Goal: Task Accomplishment & Management: Complete application form

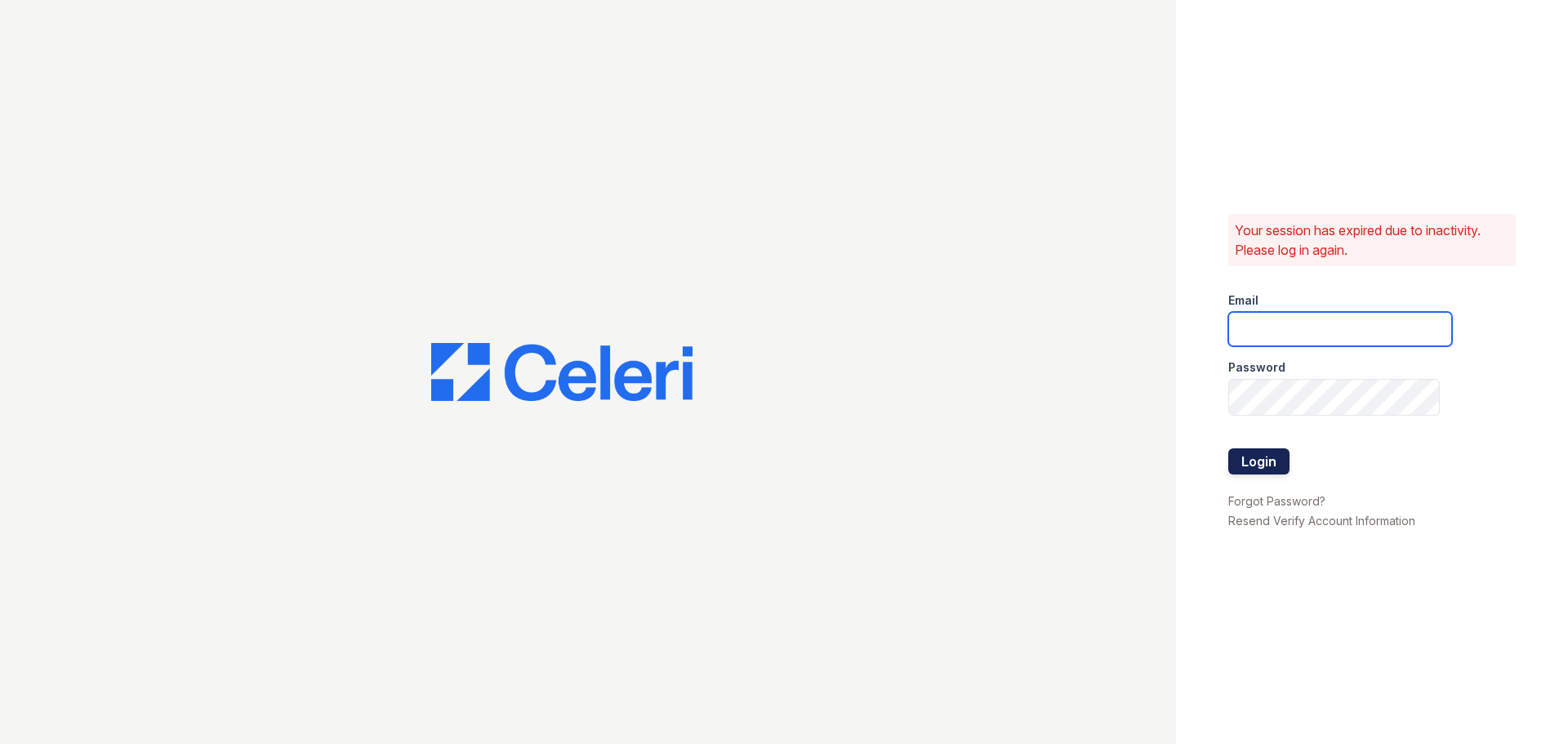
type input "[EMAIL_ADDRESS][DOMAIN_NAME]"
click at [1274, 468] on button "Login" at bounding box center [1259, 461] width 61 height 26
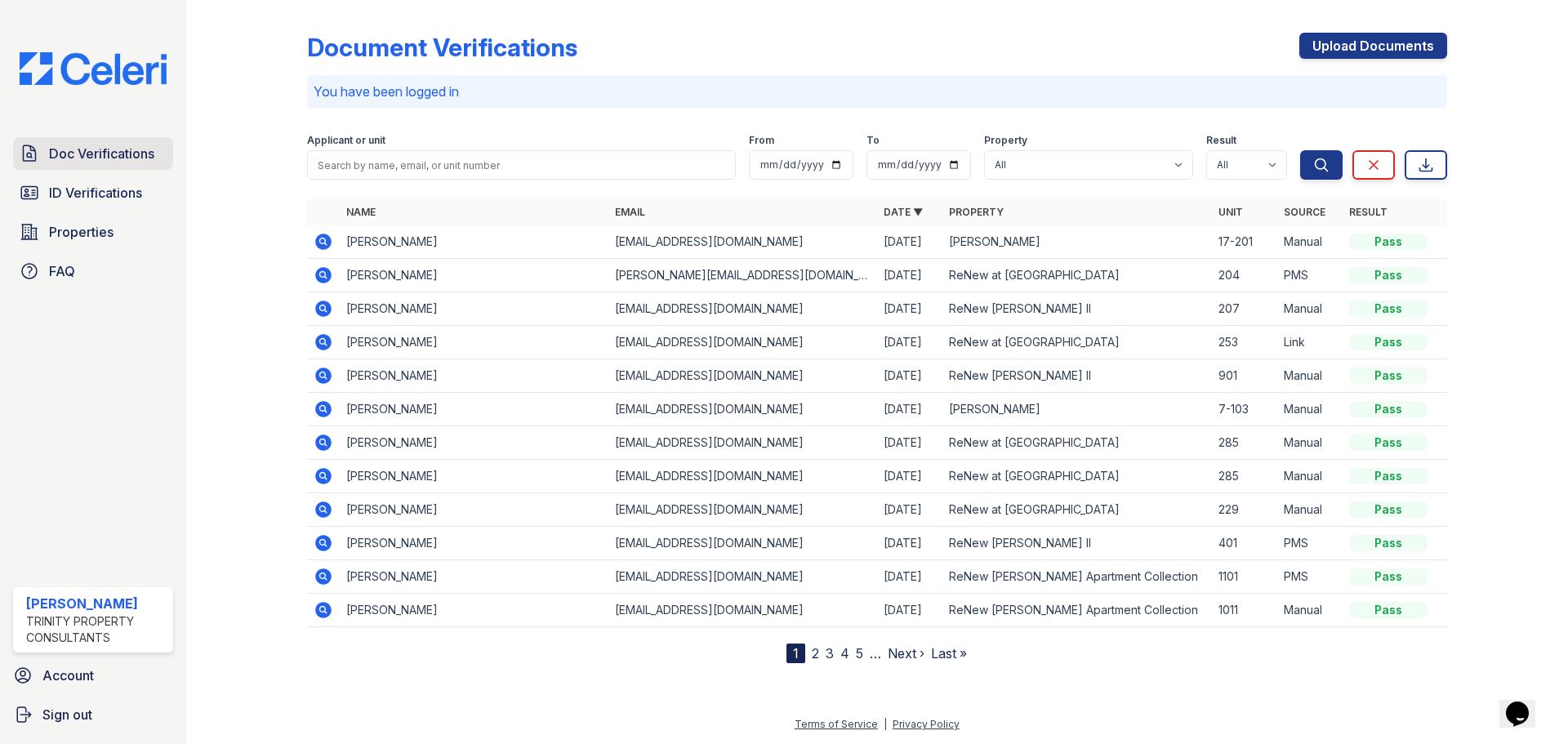
click at [91, 163] on span "Doc Verifications" at bounding box center [102, 153] width 105 height 20
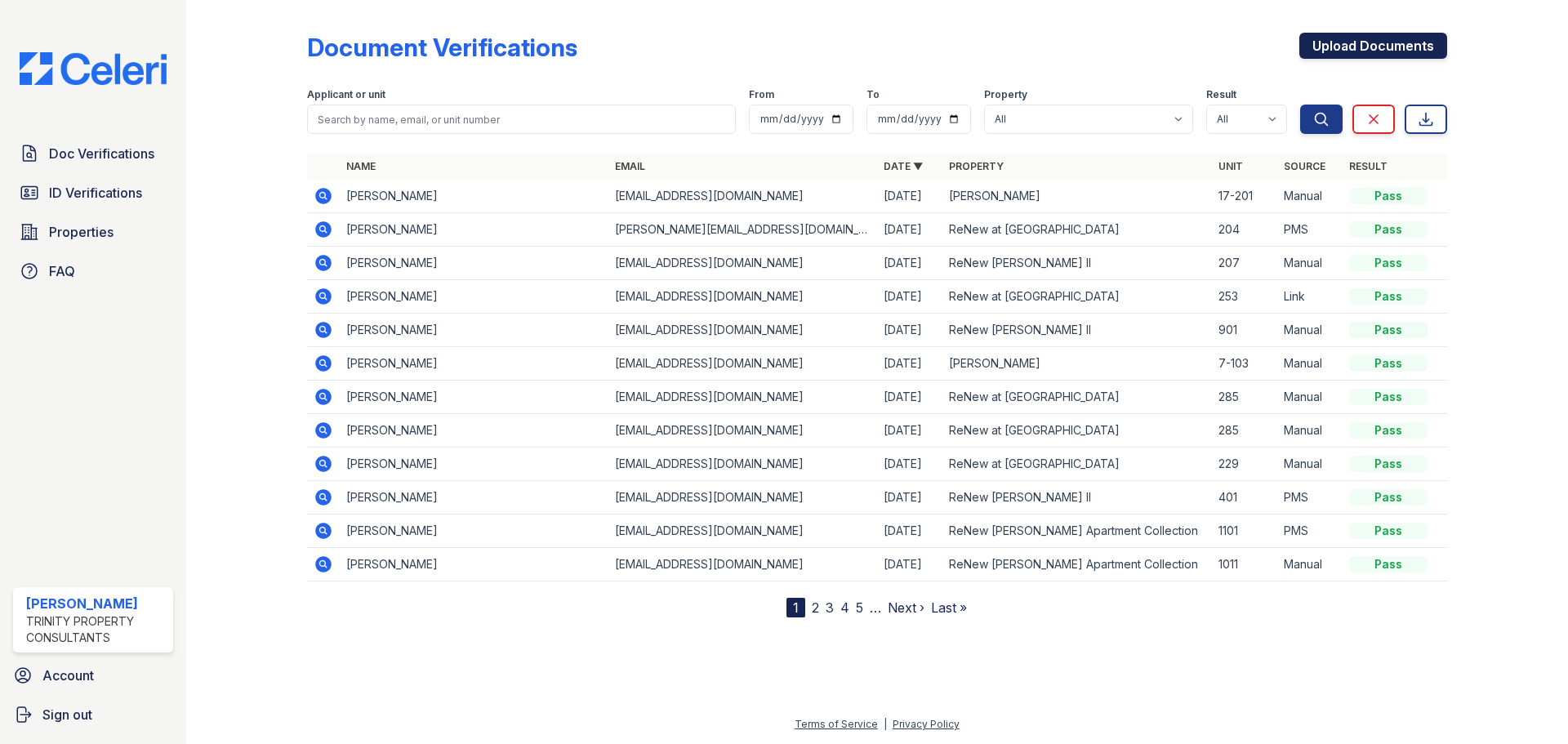
click at [1348, 41] on link "Upload Documents" at bounding box center [1374, 45] width 148 height 26
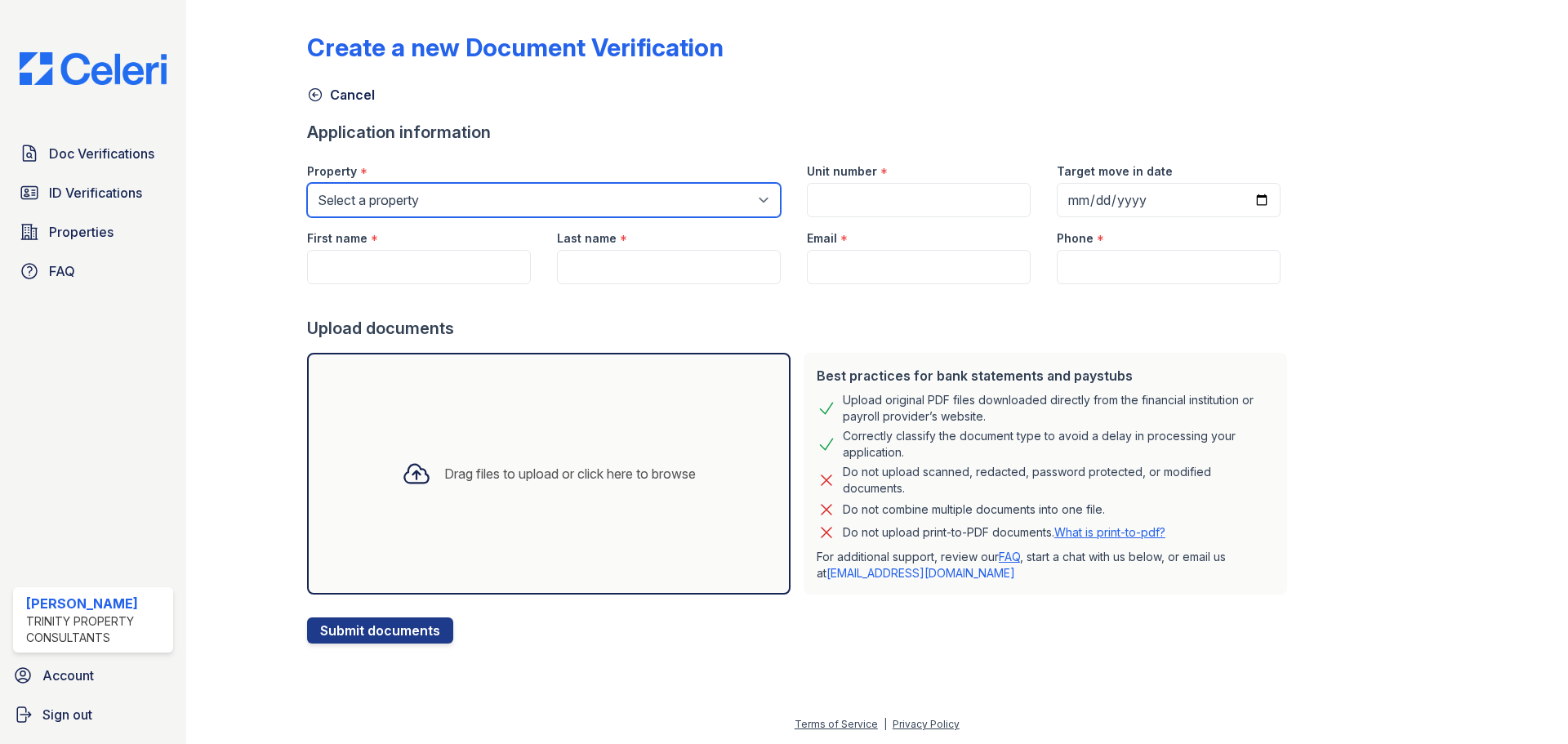
drag, startPoint x: 637, startPoint y: 216, endPoint x: 632, endPoint y: 228, distance: 13.0
click at [638, 216] on select "Select a property ReNew Andrews Apartment Collection ReNew Andrews II ReNew at …" at bounding box center [544, 200] width 474 height 35
select select "65"
click at [318, 194] on select "Select a property ReNew Andrews Apartment Collection ReNew Andrews II ReNew at …" at bounding box center [544, 200] width 474 height 35
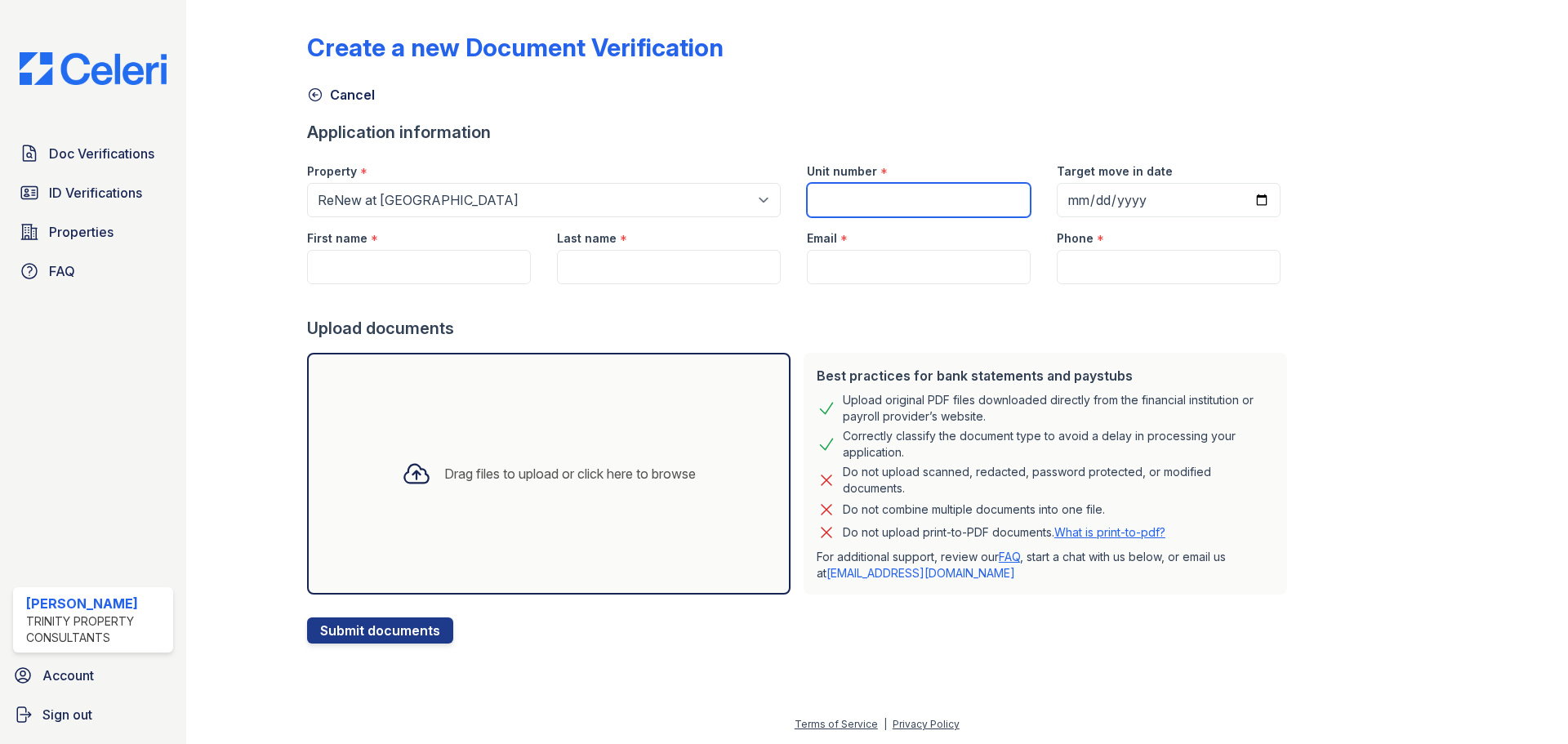
click at [945, 217] on input "Unit number" at bounding box center [918, 200] width 223 height 35
type input "204"
click at [1281, 214] on input "Target move in date" at bounding box center [1168, 200] width 223 height 35
click at [1281, 217] on input "Target move in date" at bounding box center [1168, 200] width 223 height 35
type input "2025-10-31"
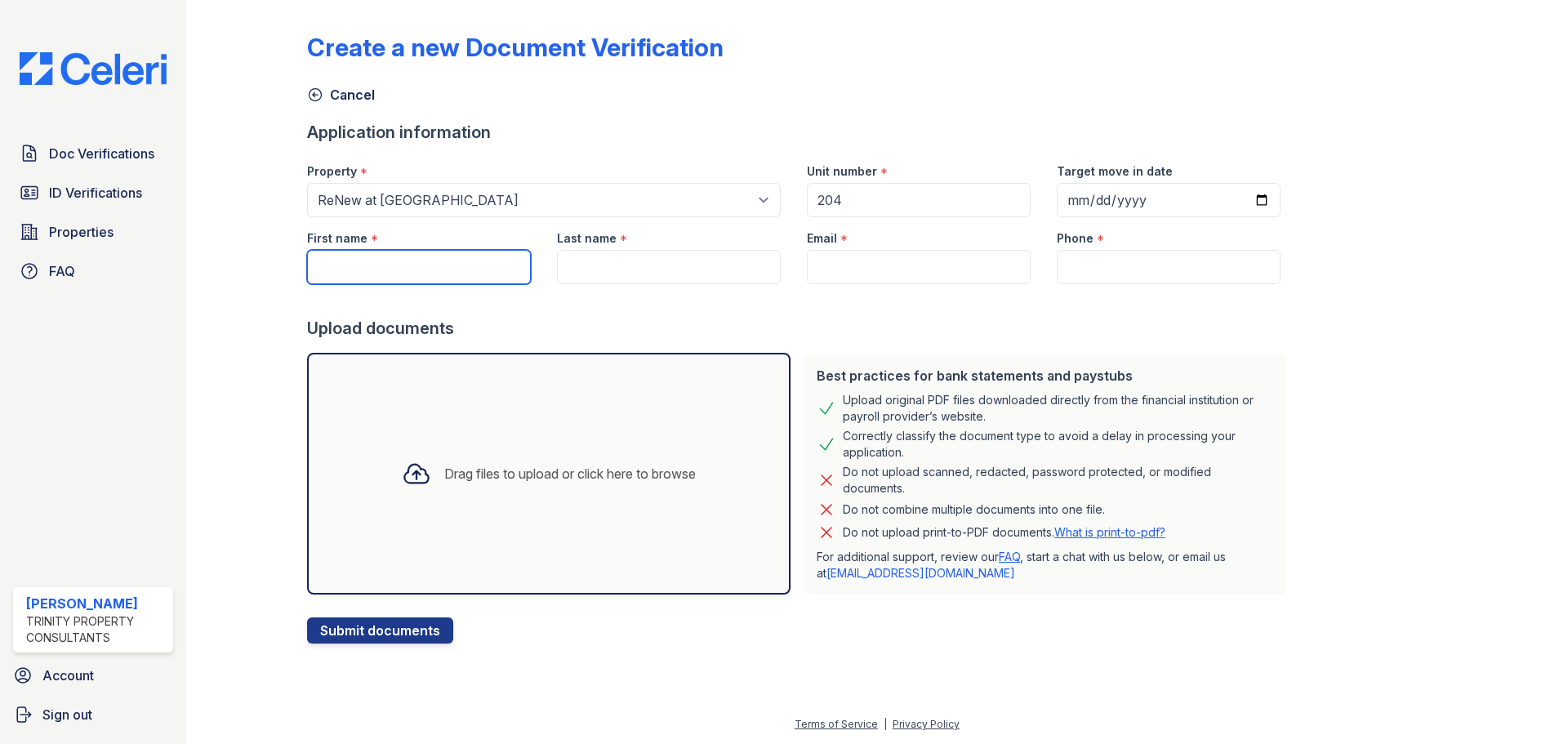
click at [415, 279] on input "First name" at bounding box center [418, 267] width 223 height 35
type input "[PERSON_NAME]"
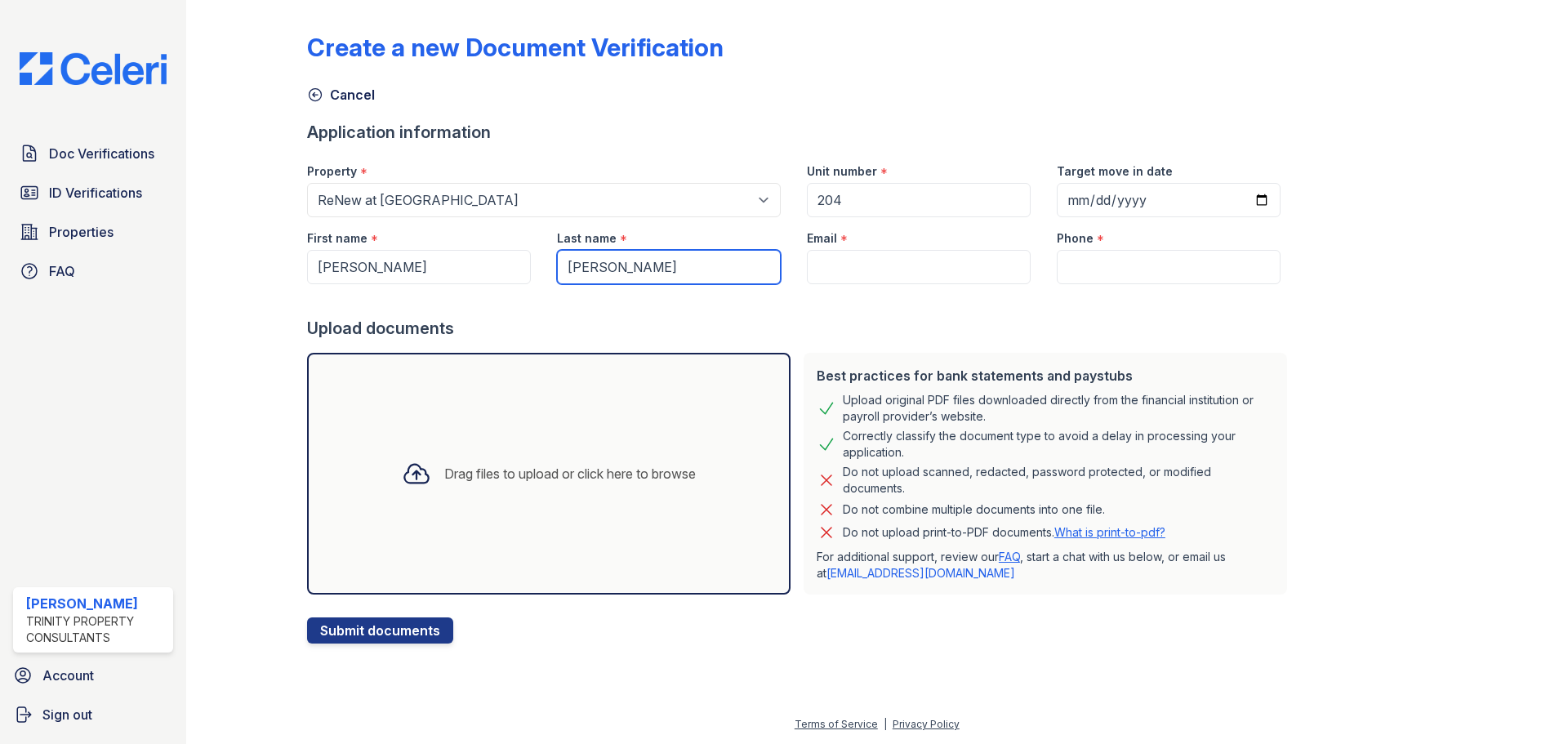
type input "[PERSON_NAME]"
click at [938, 284] on input "Email" at bounding box center [918, 267] width 223 height 35
paste input "[PERSON_NAME][EMAIL_ADDRESS][DOMAIN_NAME]"
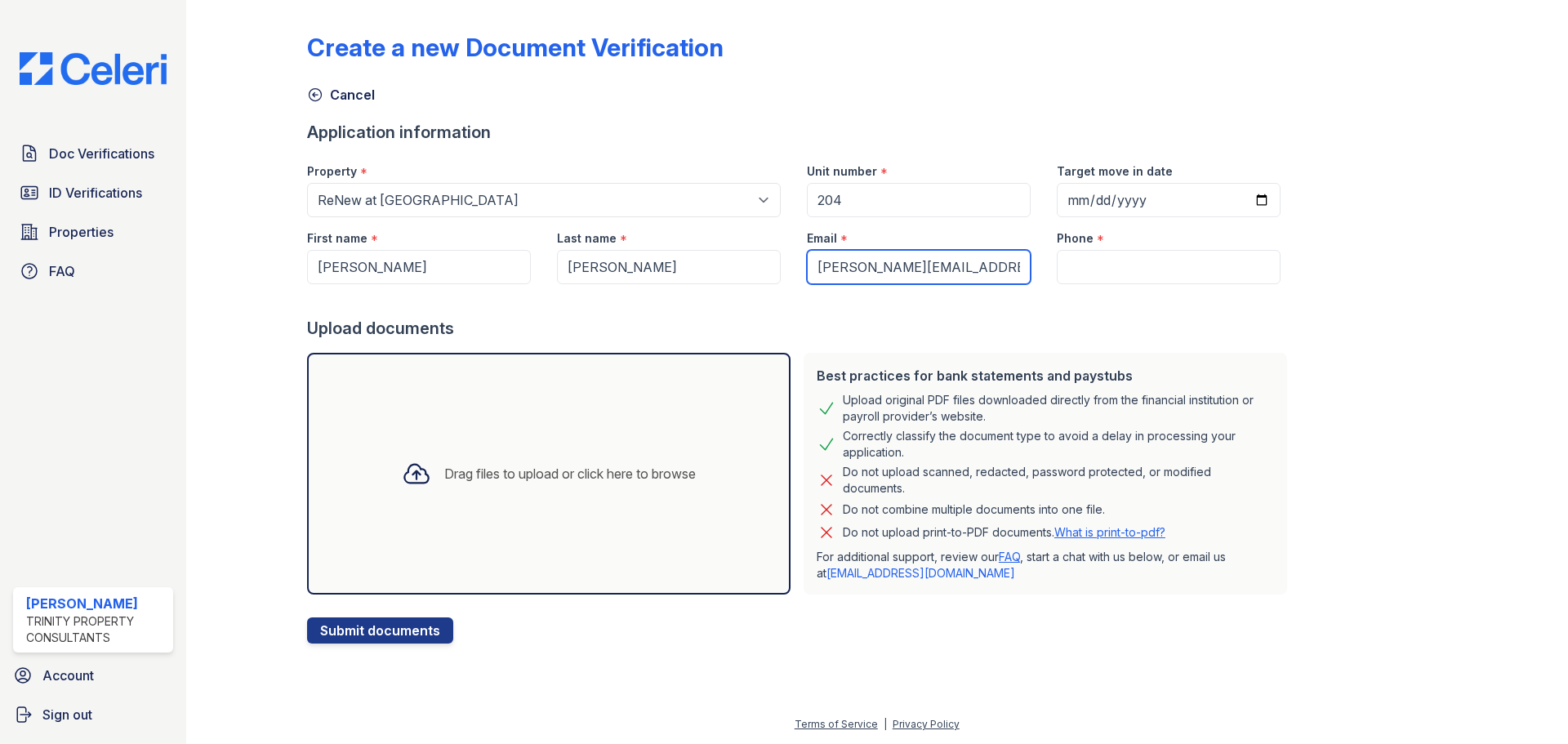
type input "[PERSON_NAME][EMAIL_ADDRESS][DOMAIN_NAME]"
click at [1234, 284] on input "Phone" at bounding box center [1168, 267] width 223 height 35
paste input "(325) 812-8085"
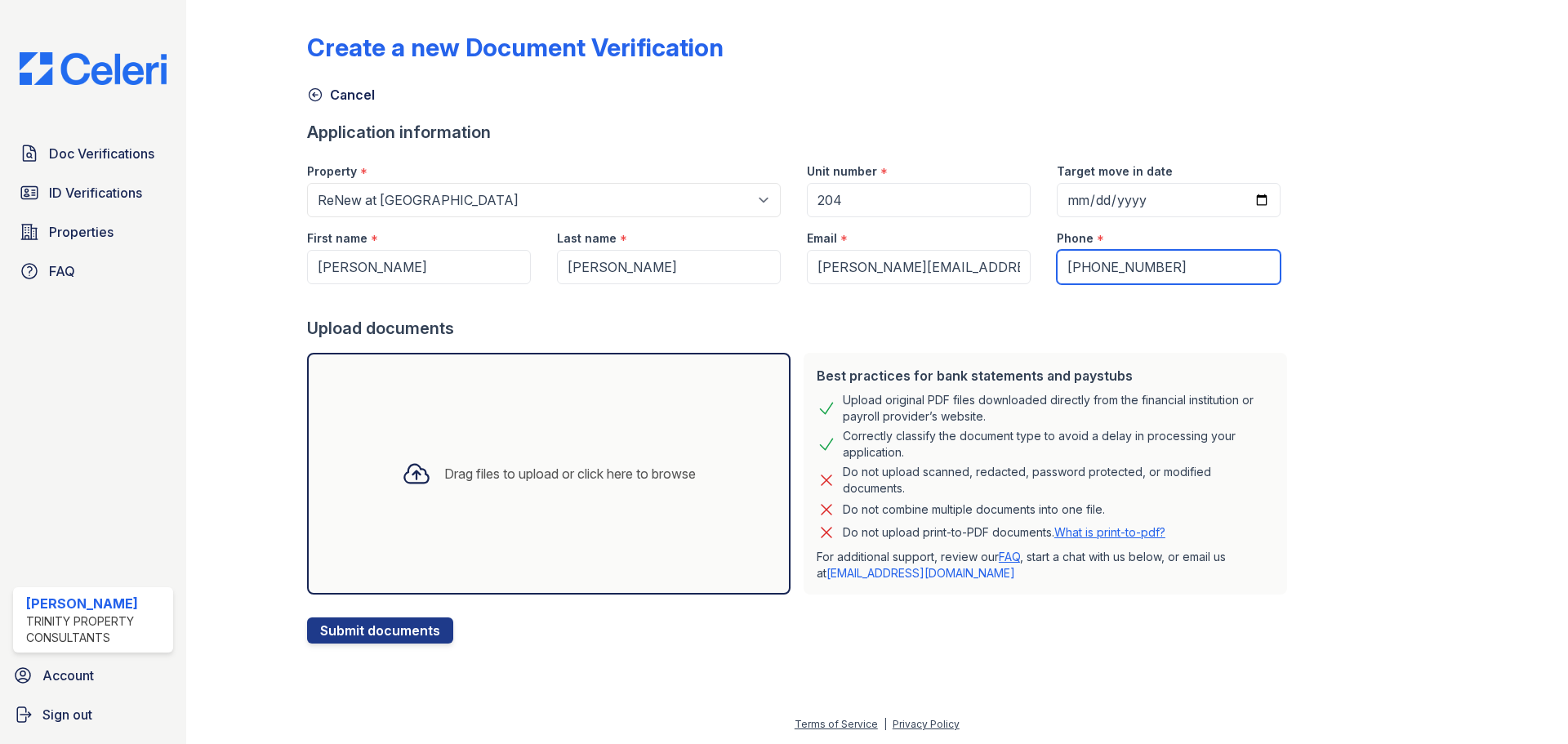
type input "(325) 812-8085"
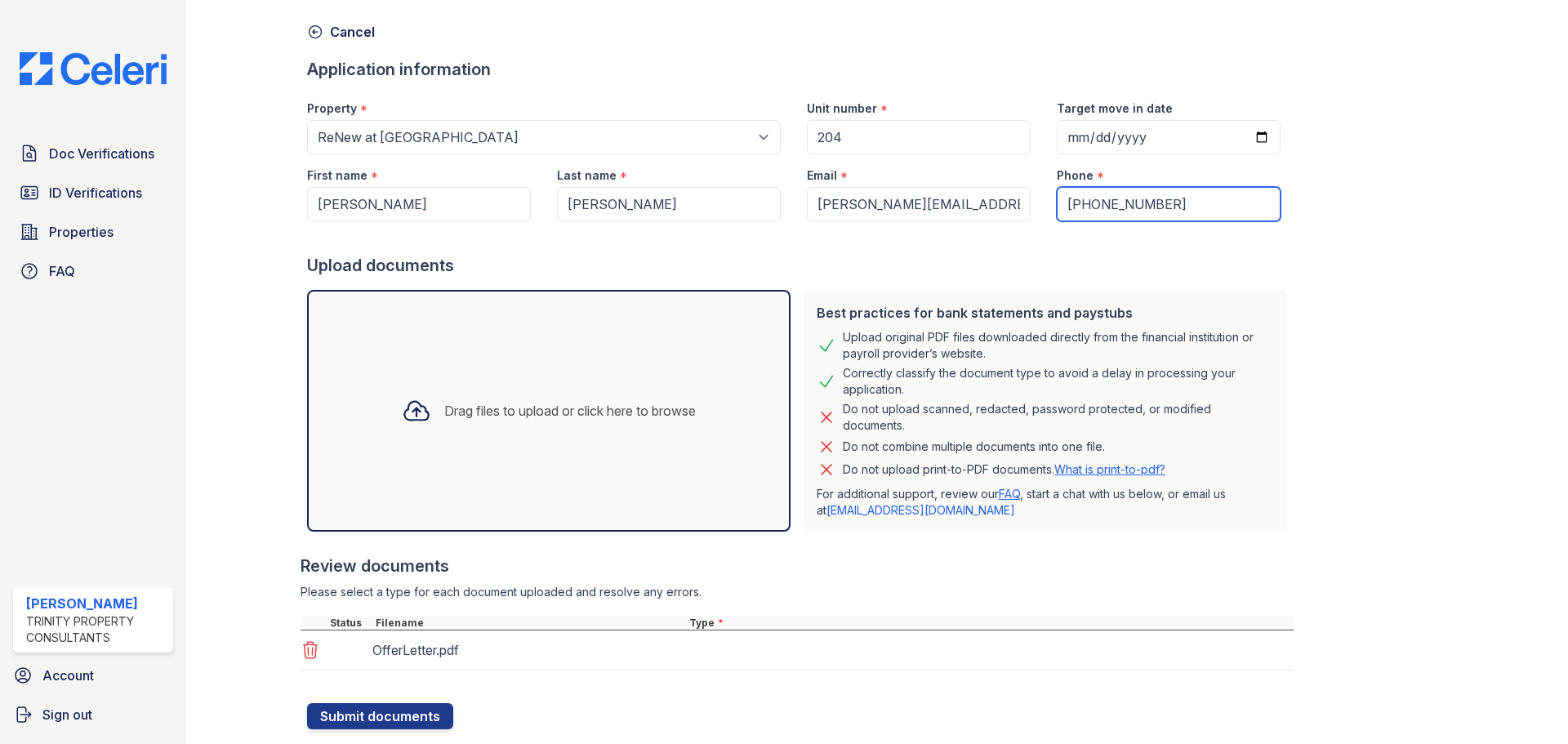
scroll to position [157, 0]
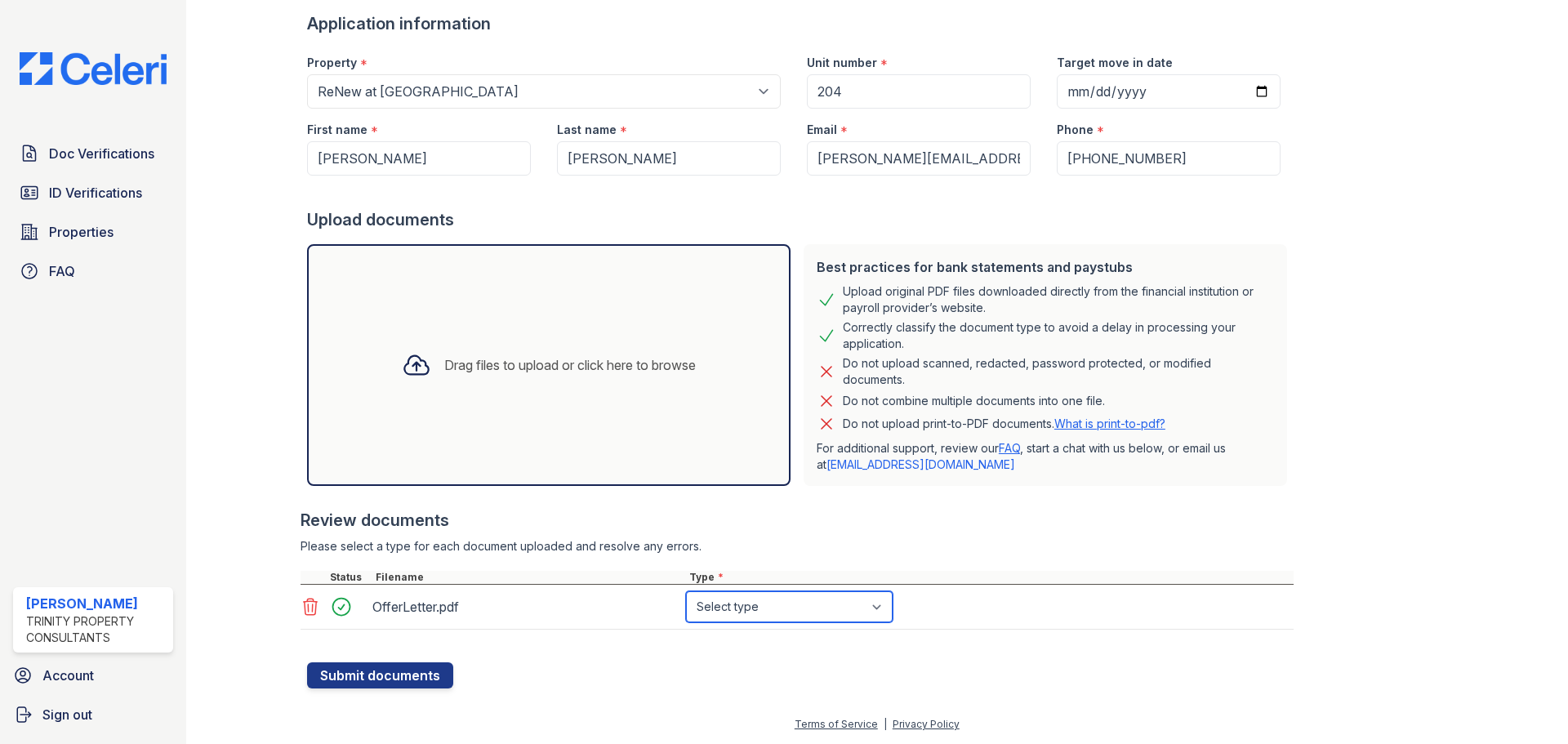
click at [807, 602] on select "Select type Paystub Bank Statement Offer Letter Tax Documents Benefit Award Let…" at bounding box center [790, 606] width 207 height 31
select select "offer_letter"
click at [719, 591] on select "Select type Paystub Bank Statement Offer Letter Tax Documents Benefit Award Let…" at bounding box center [790, 606] width 207 height 31
click at [388, 675] on button "Submit documents" at bounding box center [380, 675] width 146 height 26
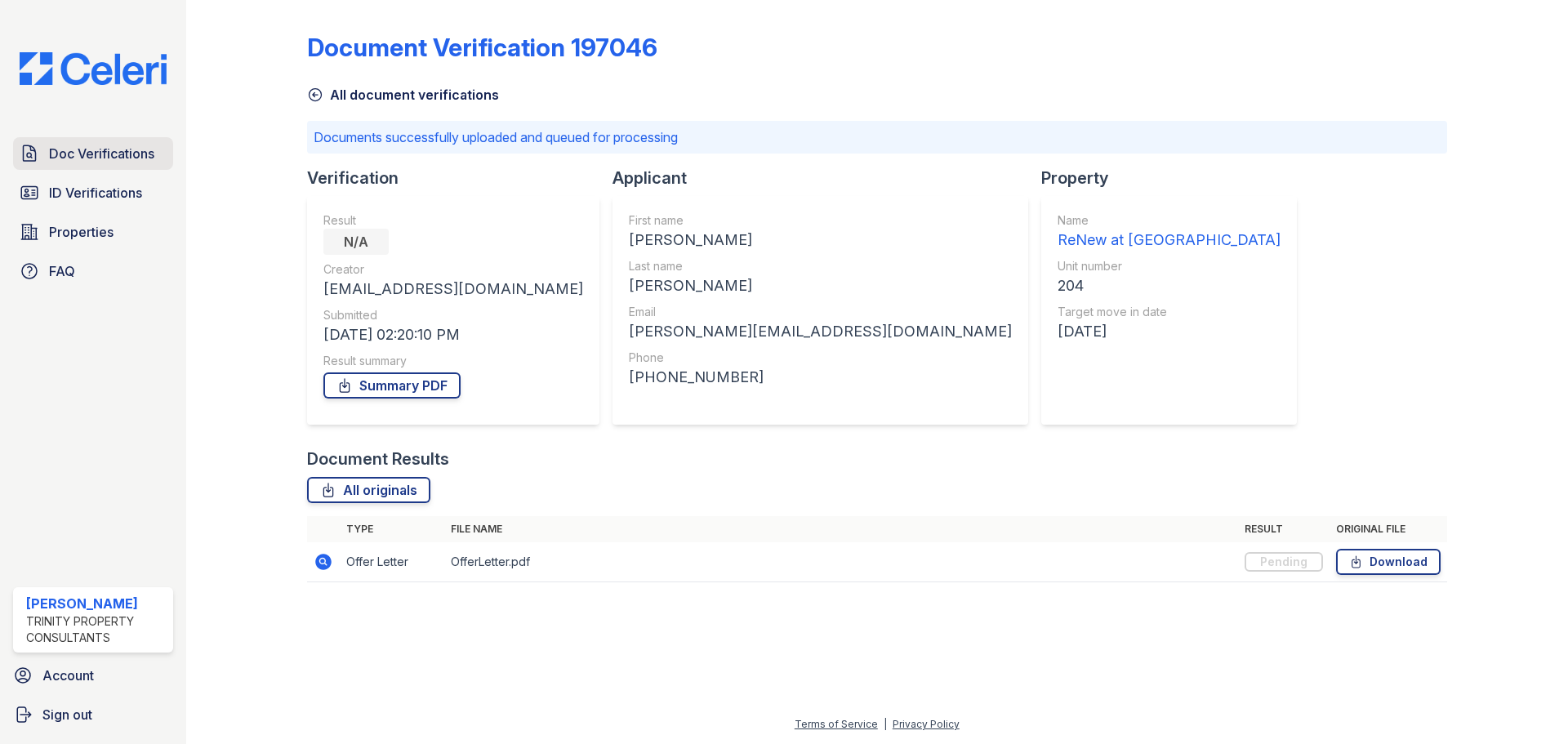
click at [67, 163] on span "Doc Verifications" at bounding box center [102, 153] width 105 height 20
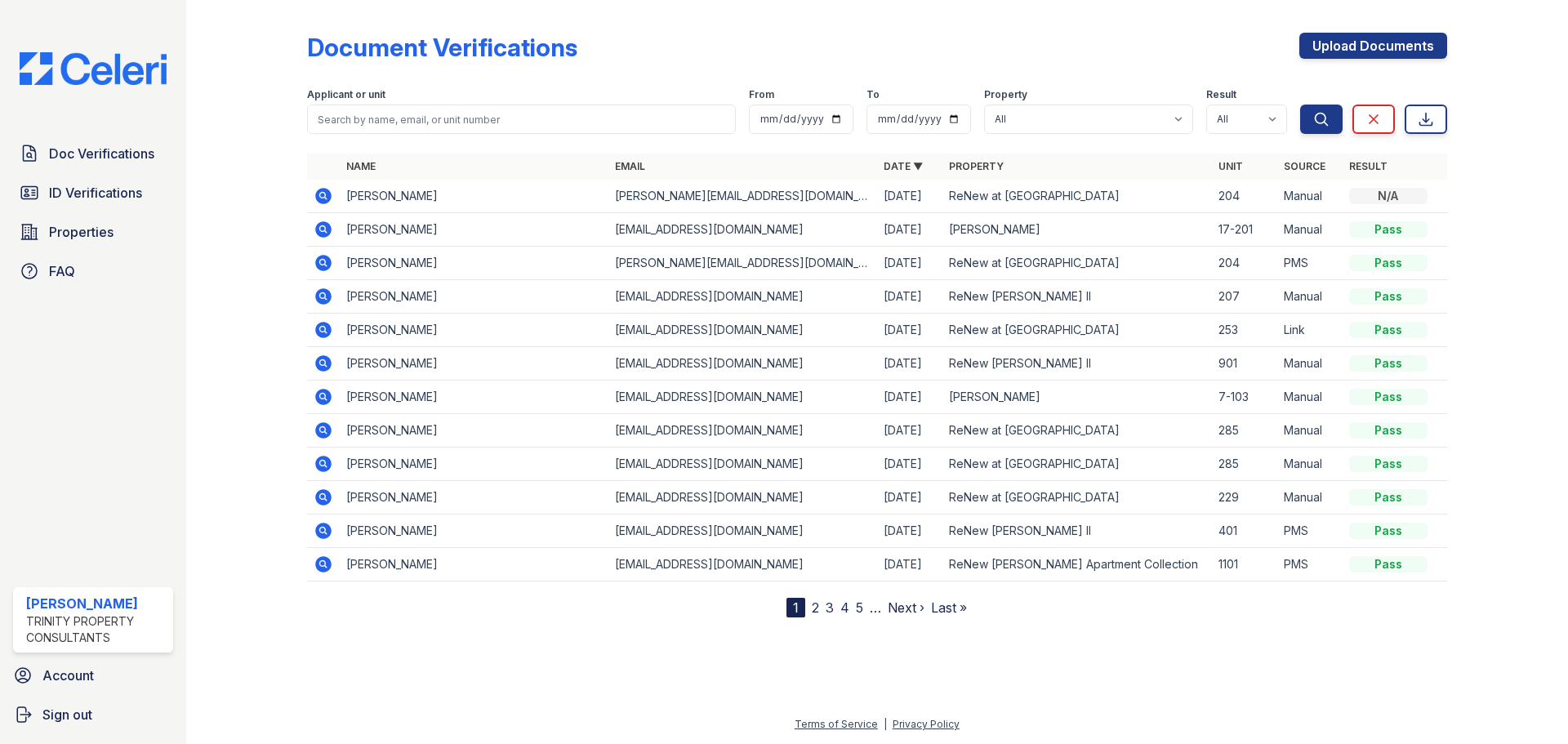
click at [331, 204] on icon at bounding box center [323, 196] width 16 height 16
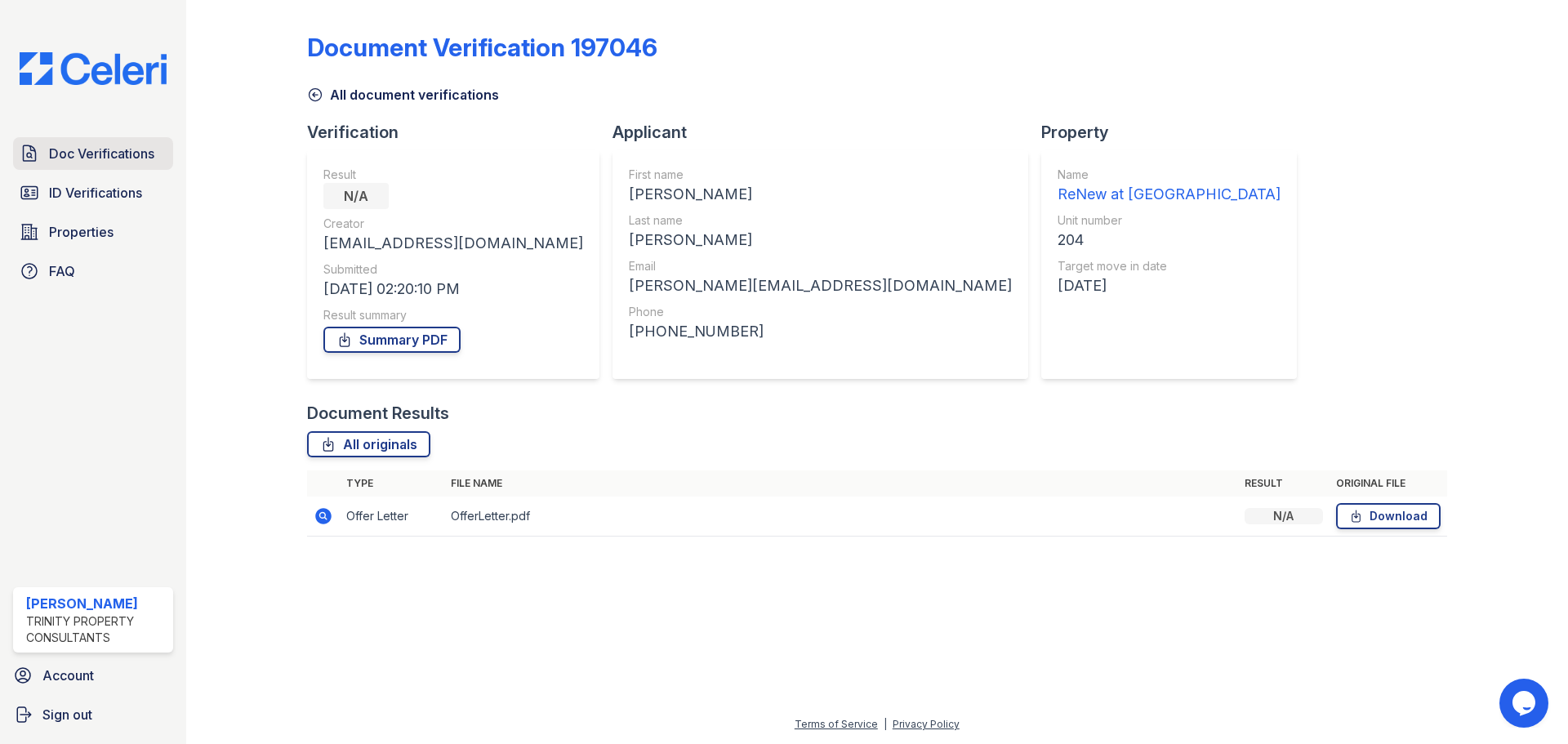
click at [114, 158] on span "Doc Verifications" at bounding box center [102, 153] width 105 height 20
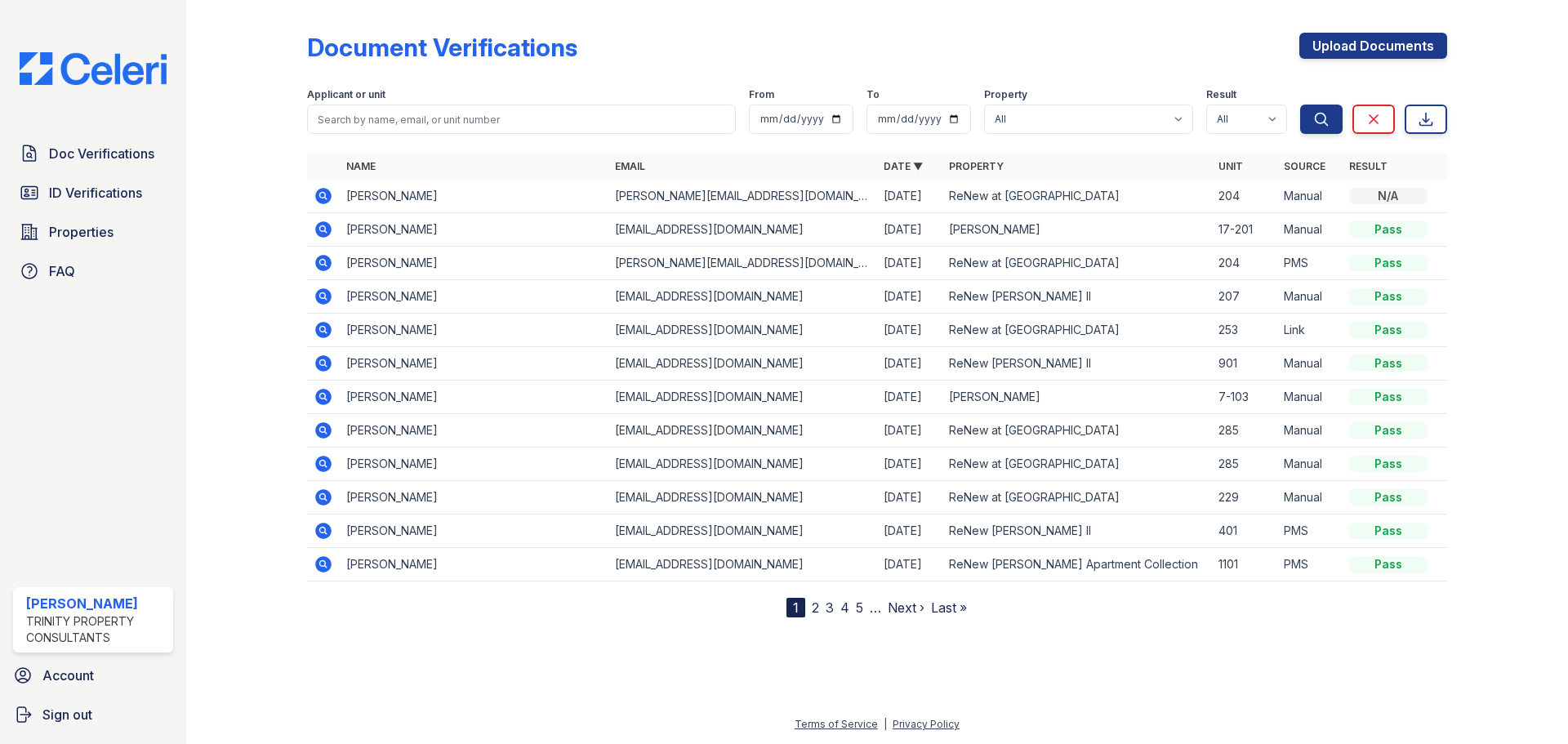
click at [331, 204] on icon at bounding box center [323, 196] width 16 height 16
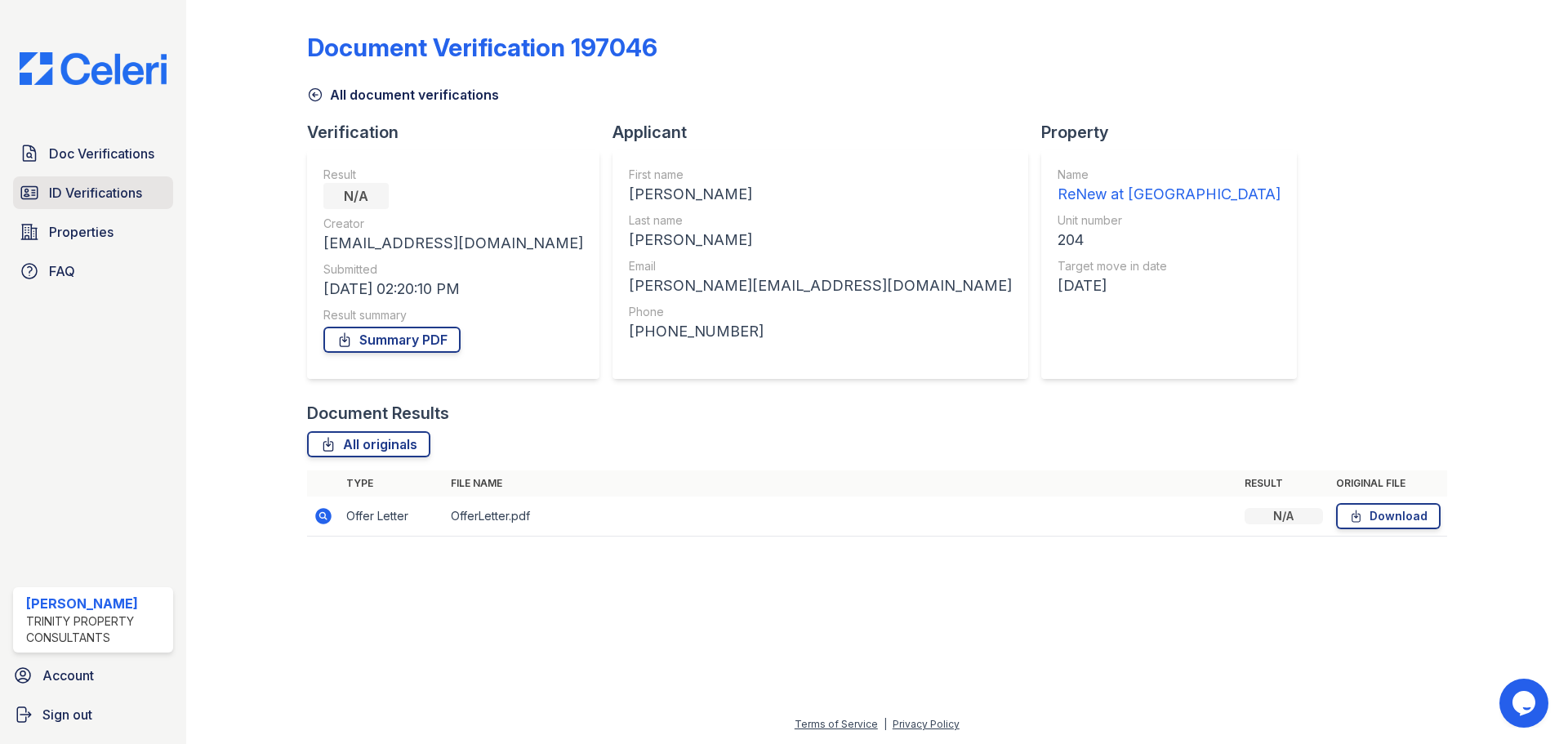
click at [134, 200] on span "ID Verifications" at bounding box center [95, 193] width 93 height 20
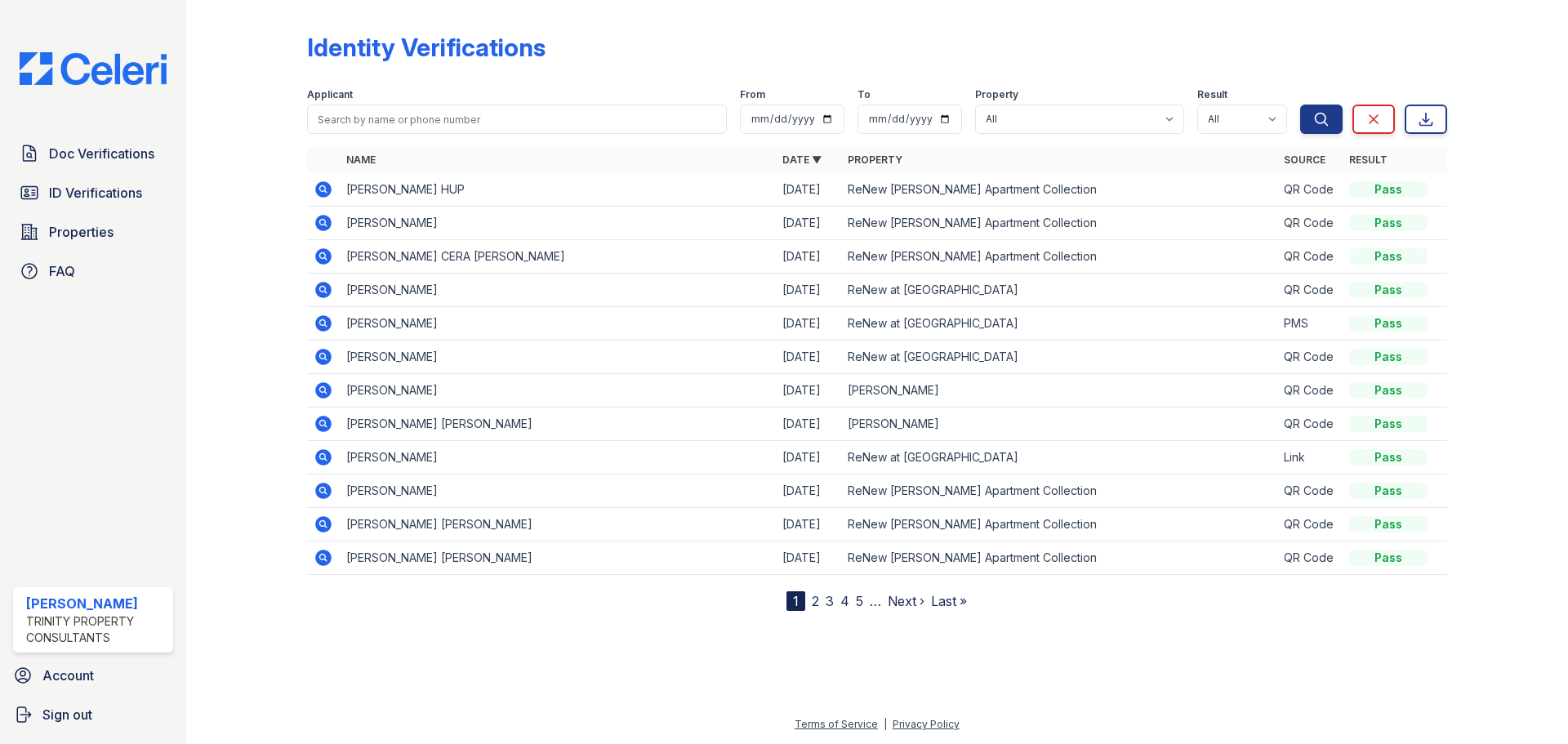
click at [133, 163] on span "Doc Verifications" at bounding box center [102, 153] width 105 height 20
